Goal: Information Seeking & Learning: Learn about a topic

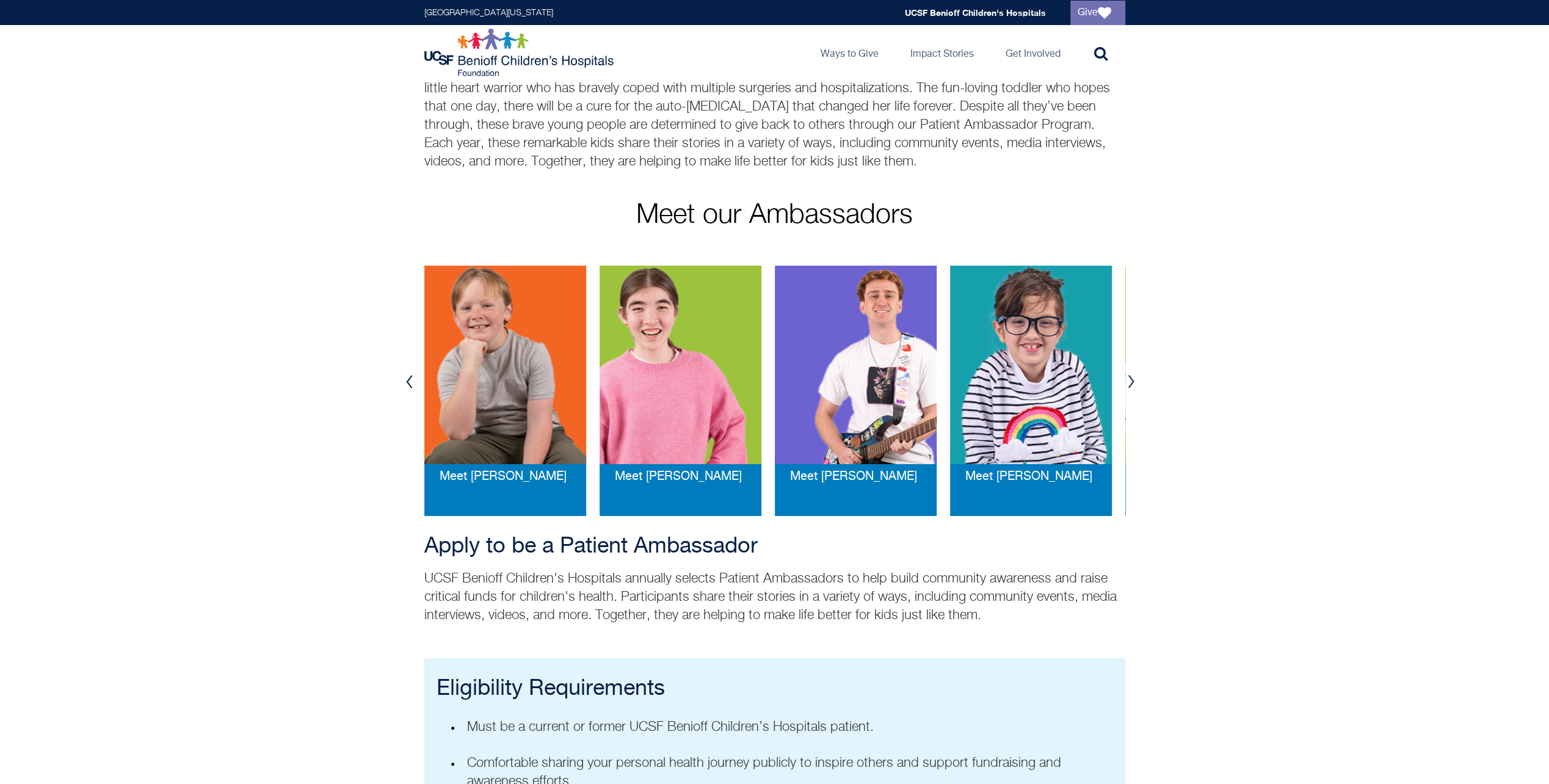
scroll to position [244, 0]
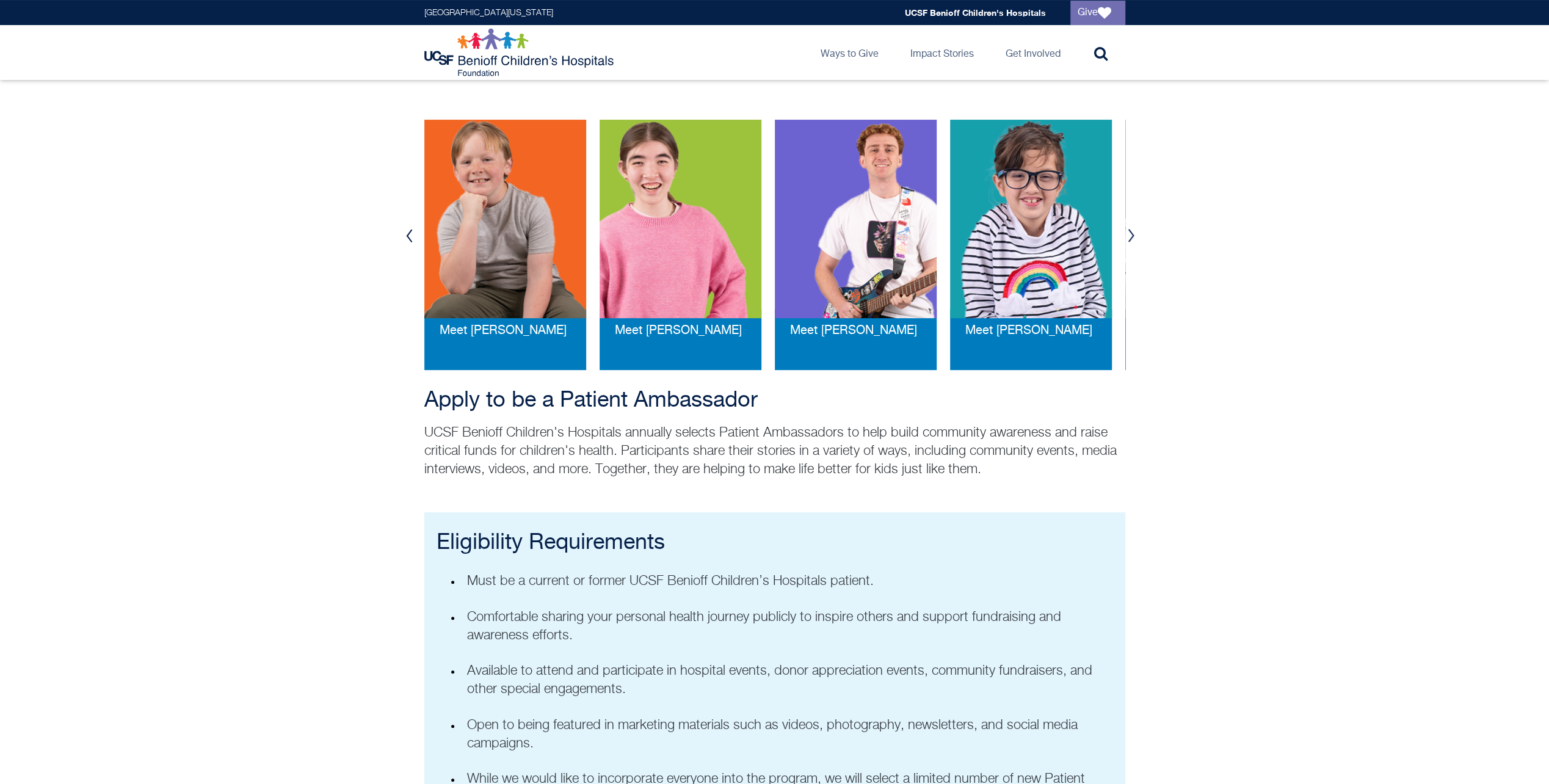
click at [851, 211] on img at bounding box center [856, 219] width 161 height 199
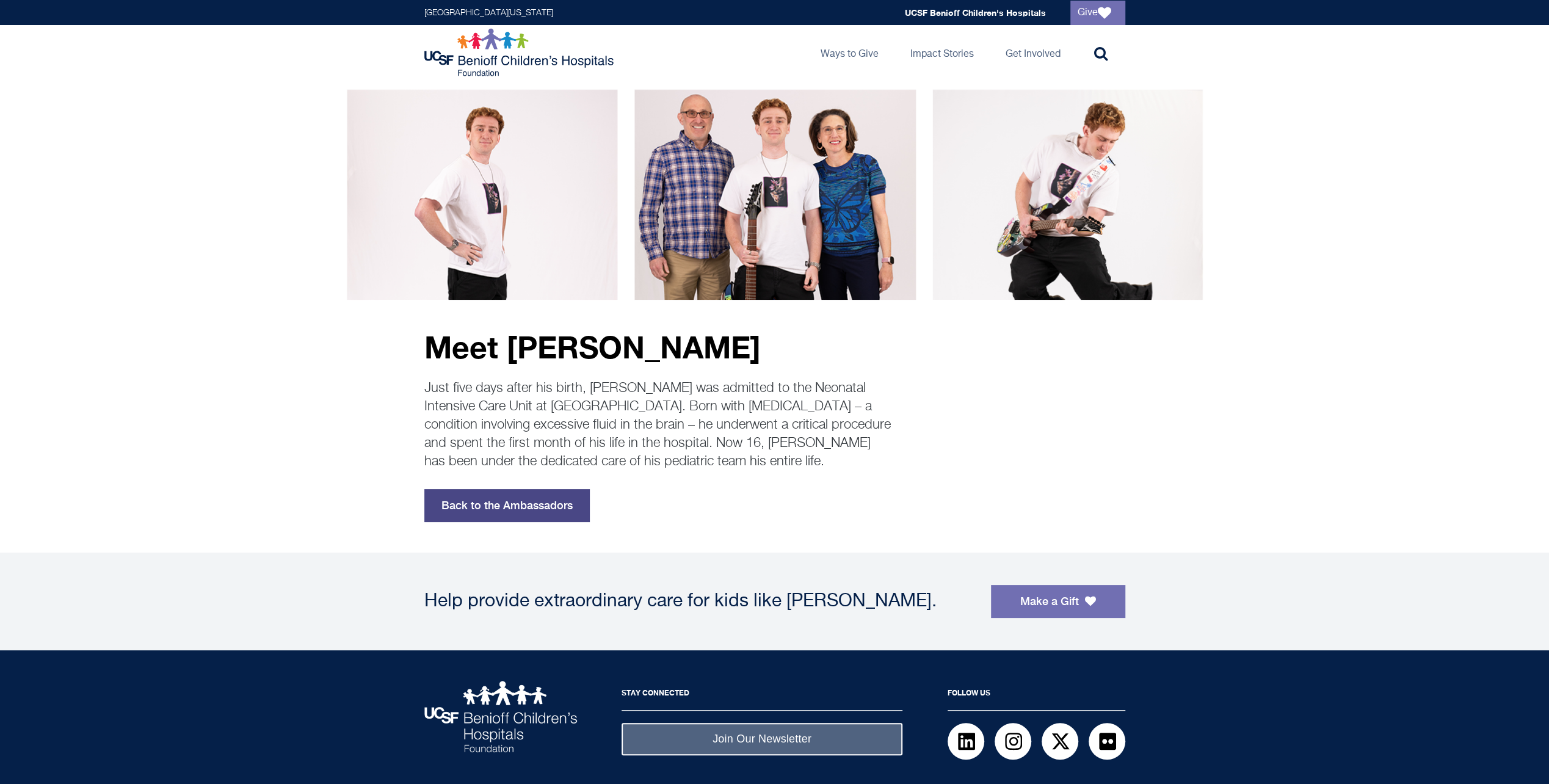
click at [478, 504] on link "Back to the Ambassadors" at bounding box center [507, 506] width 165 height 33
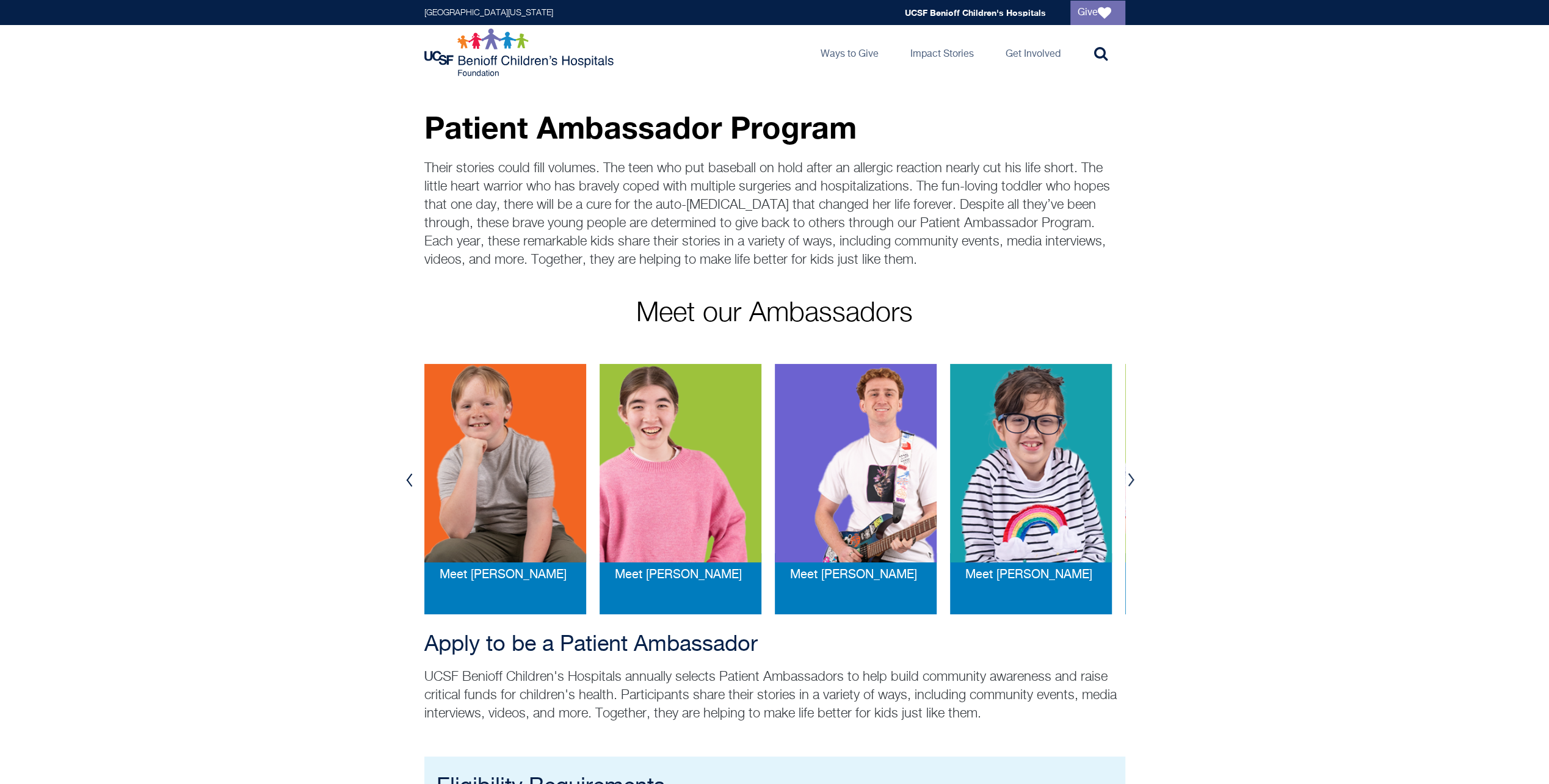
scroll to position [183, 0]
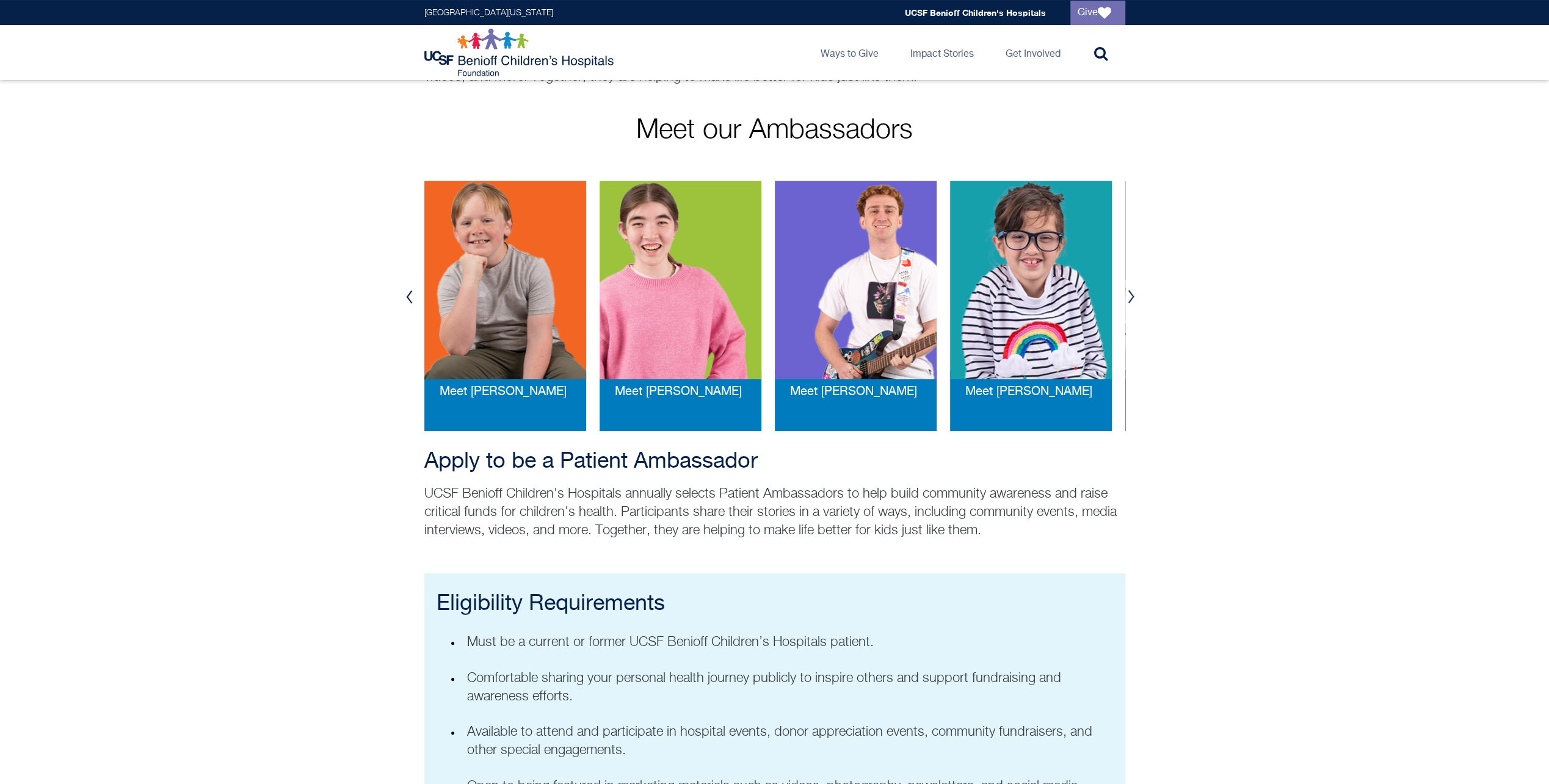
click at [1130, 299] on button "Next" at bounding box center [1131, 296] width 19 height 36
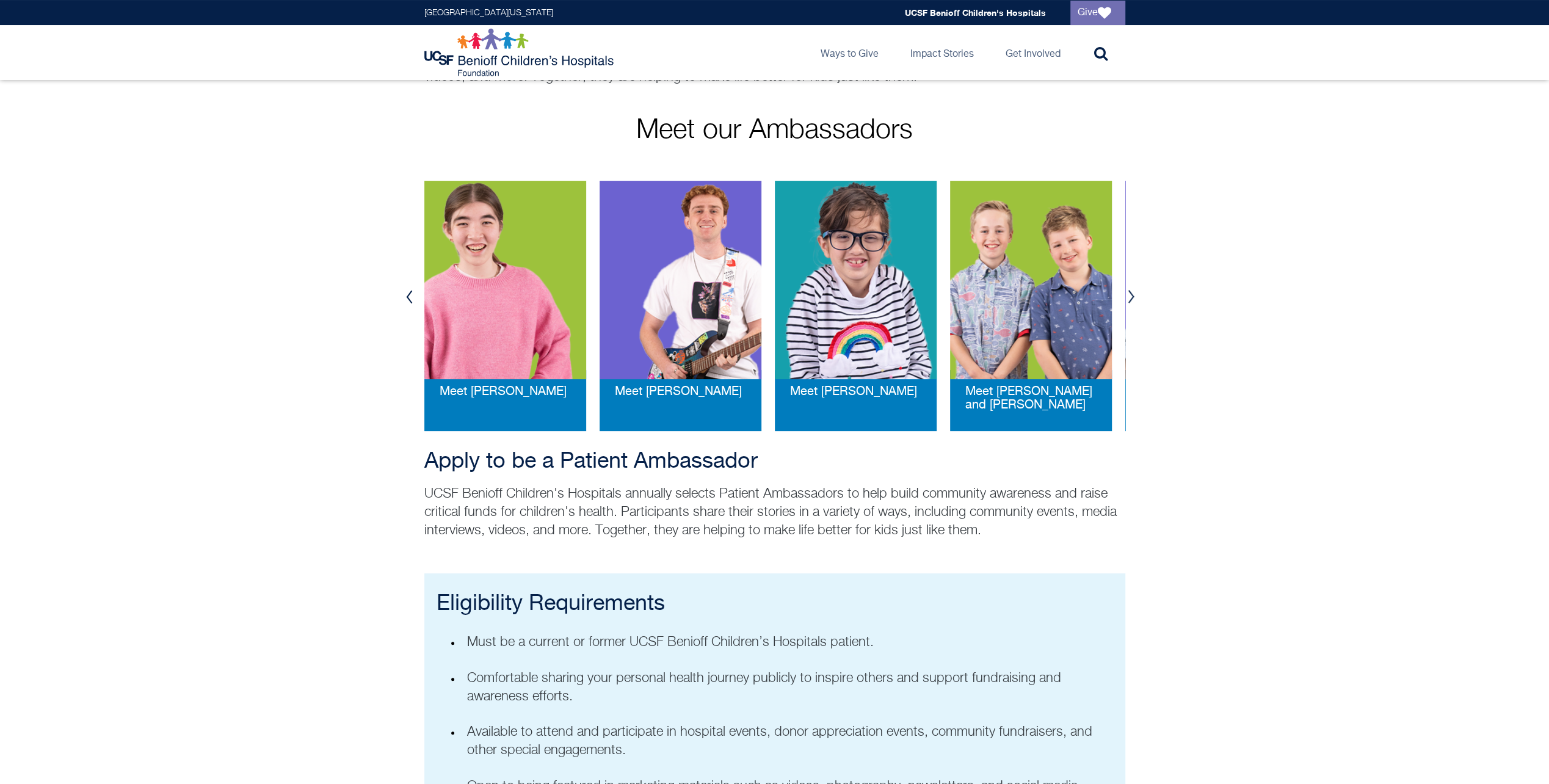
click at [1130, 299] on button "Next" at bounding box center [1131, 296] width 19 height 36
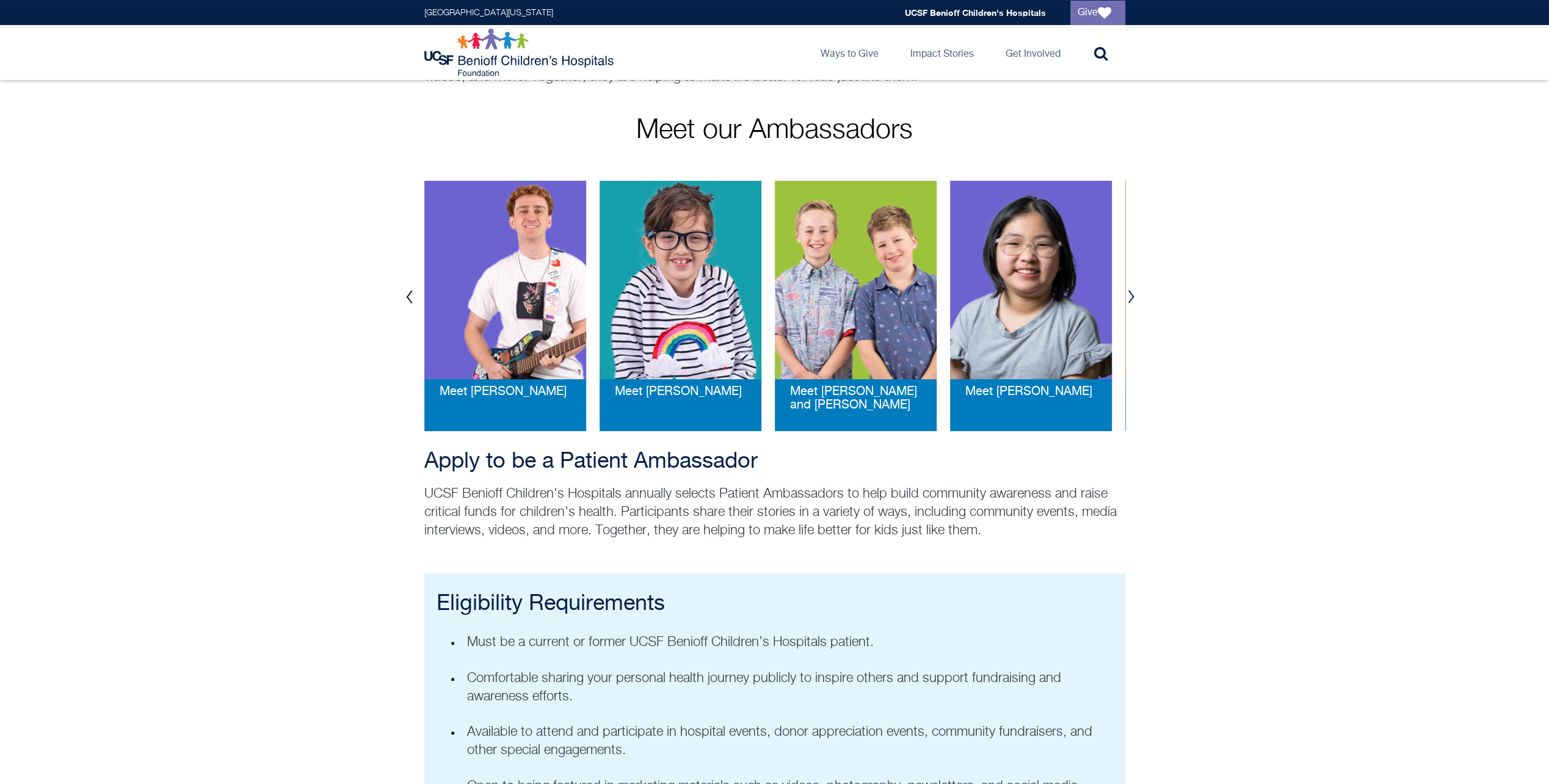
click at [1130, 299] on button "Next" at bounding box center [1131, 296] width 19 height 36
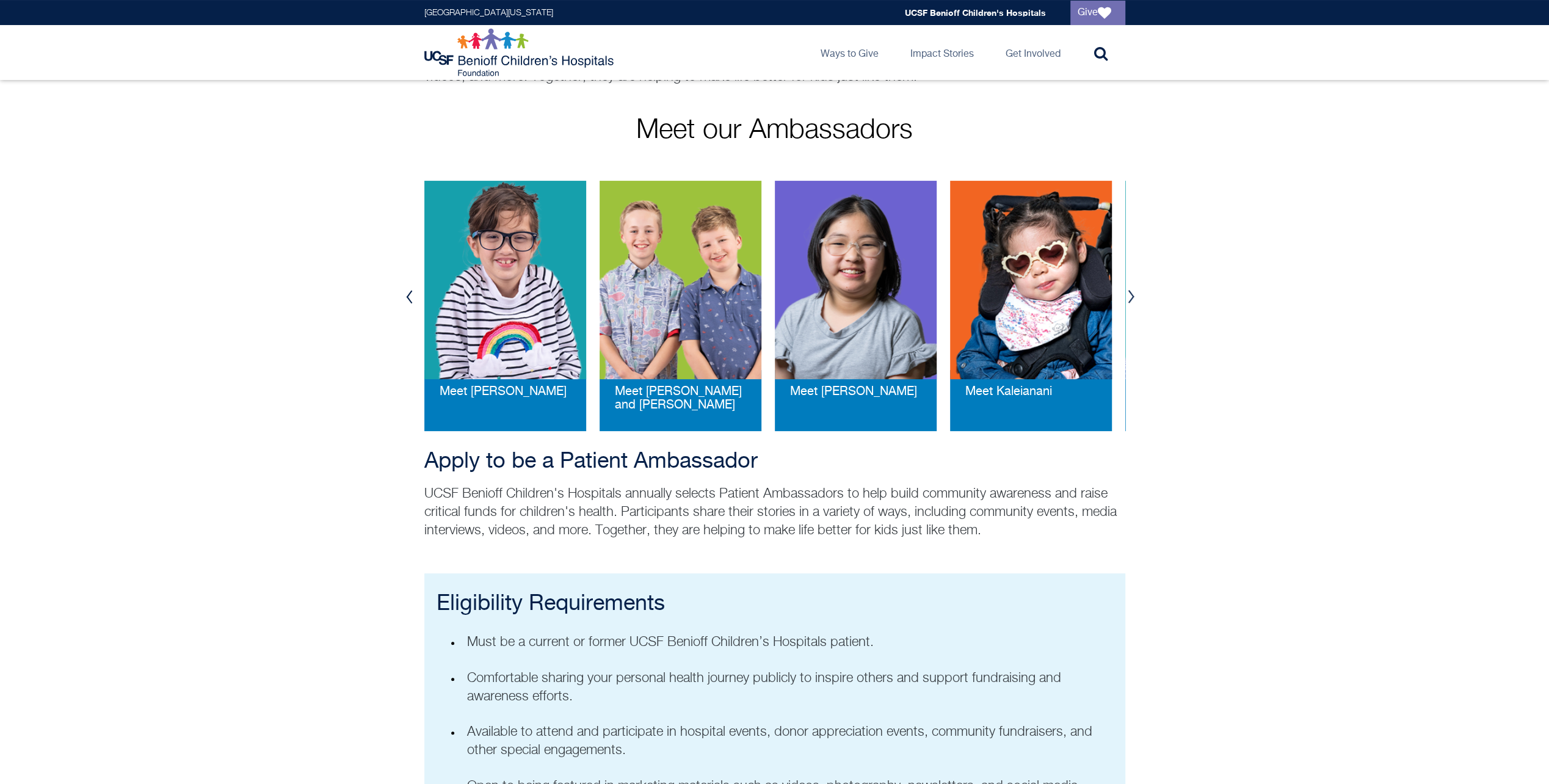
click at [1130, 299] on button "Next" at bounding box center [1131, 296] width 19 height 36
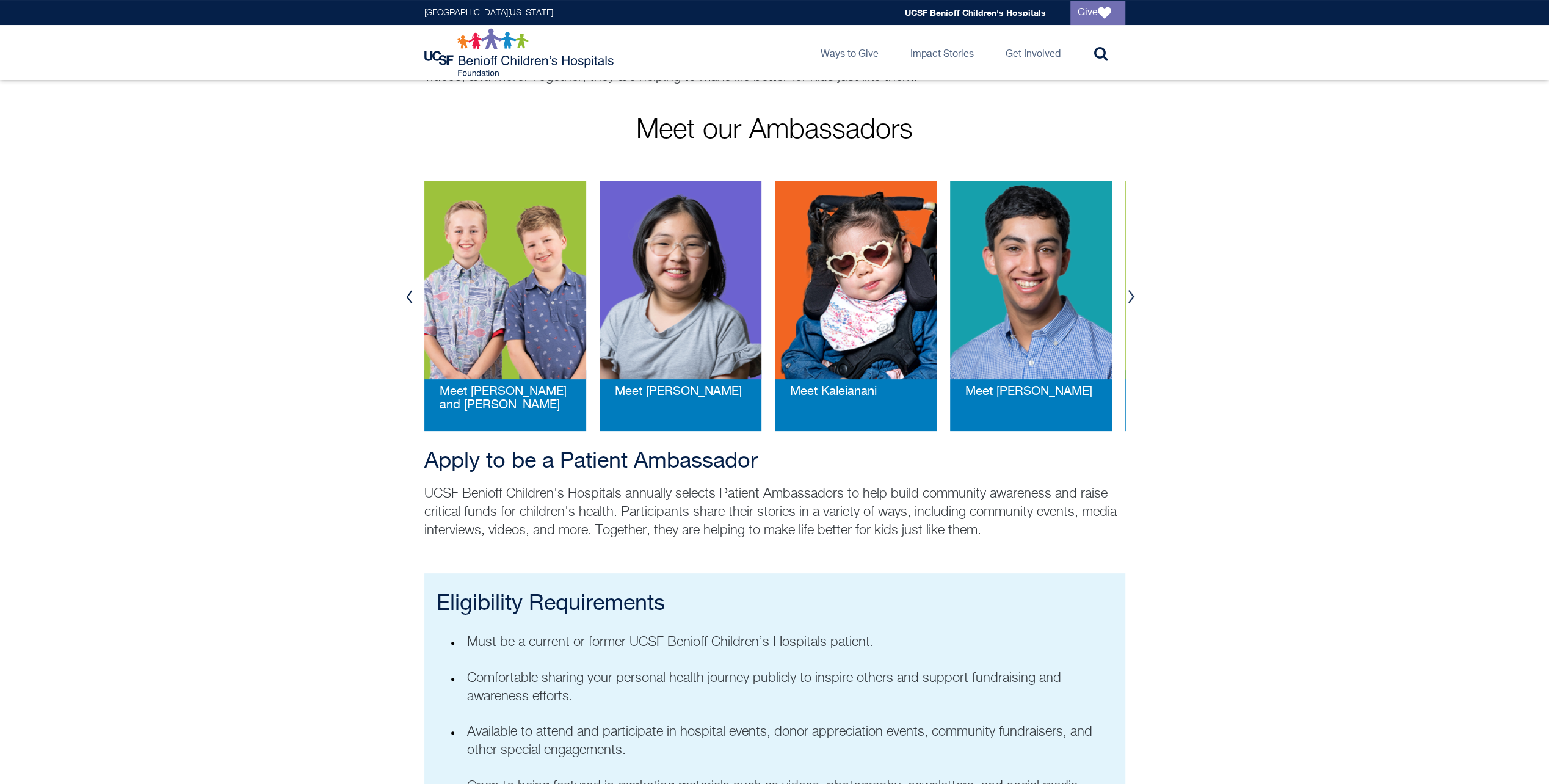
click at [1130, 299] on button "Next" at bounding box center [1131, 296] width 19 height 36
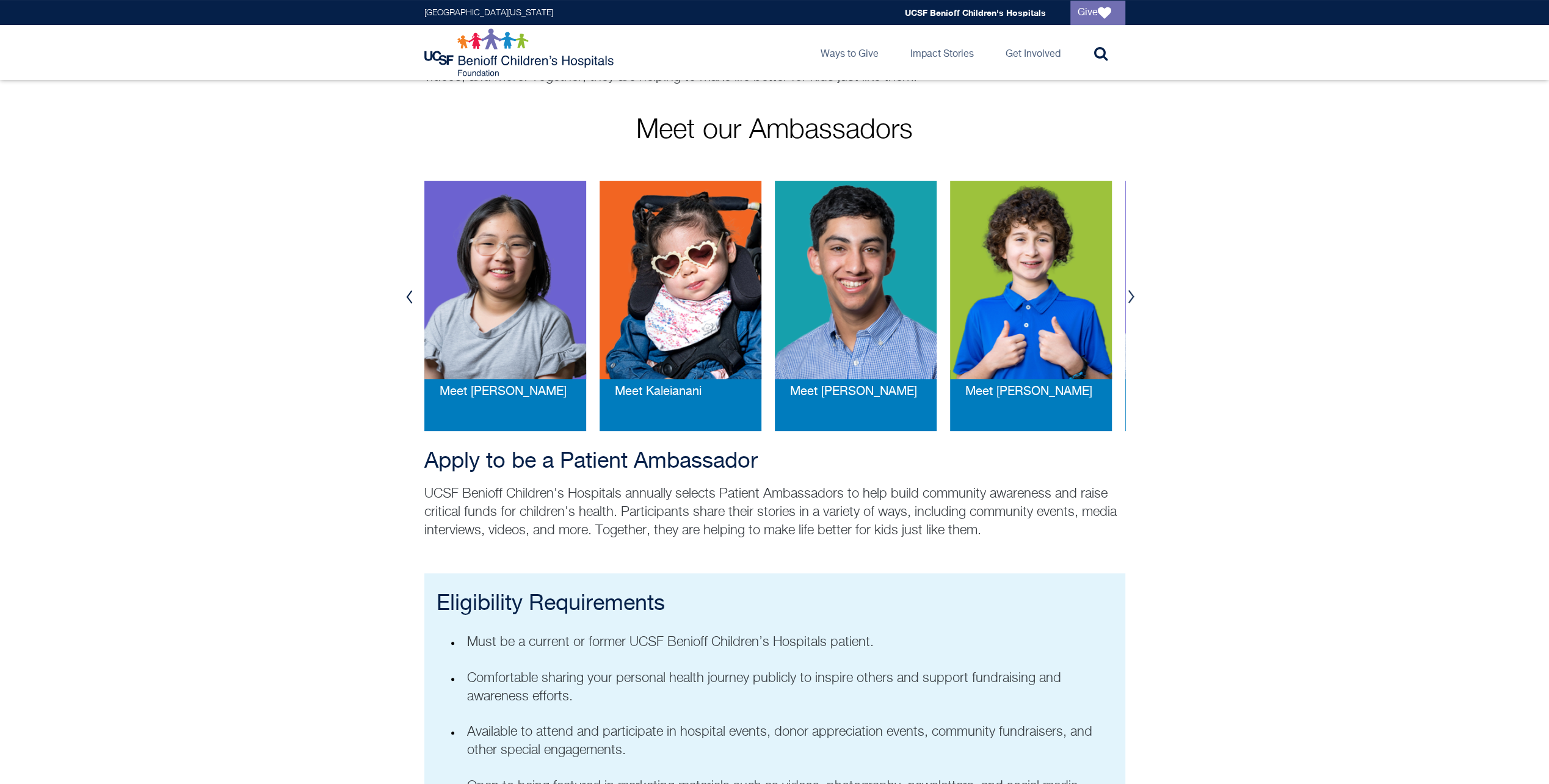
click at [1061, 334] on img at bounding box center [1031, 280] width 161 height 199
